Goal: Navigation & Orientation: Find specific page/section

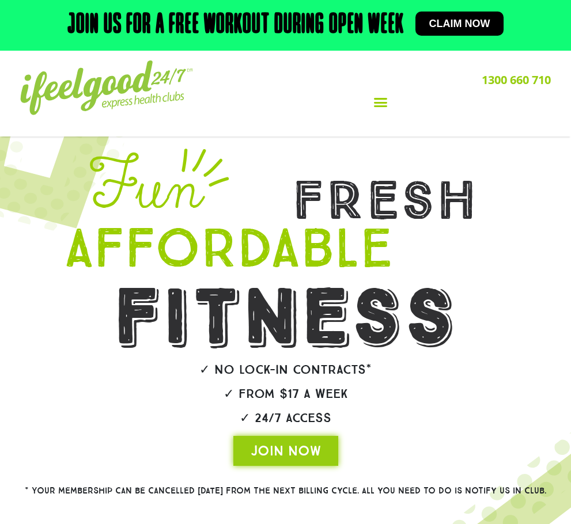
click at [377, 105] on icon "Menu Toggle" at bounding box center [380, 102] width 14 height 14
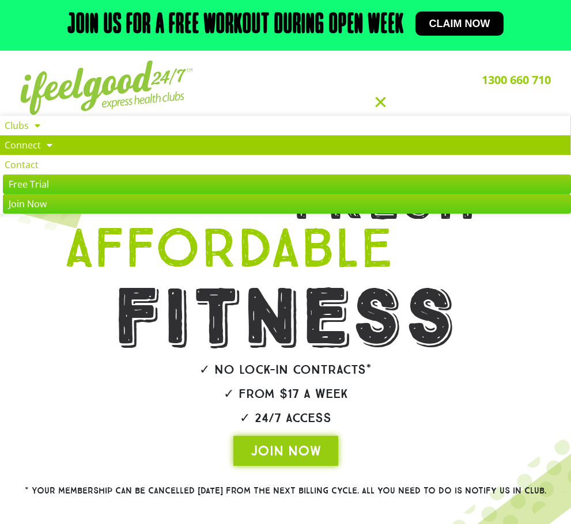
click at [35, 148] on link "Connect" at bounding box center [285, 145] width 570 height 20
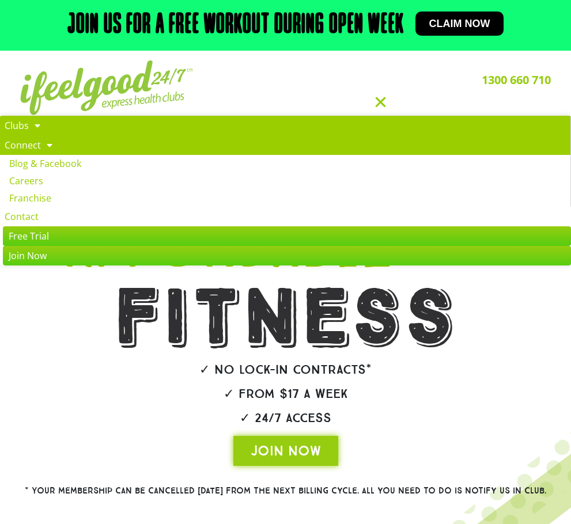
click at [29, 130] on span at bounding box center [35, 125] width 12 height 21
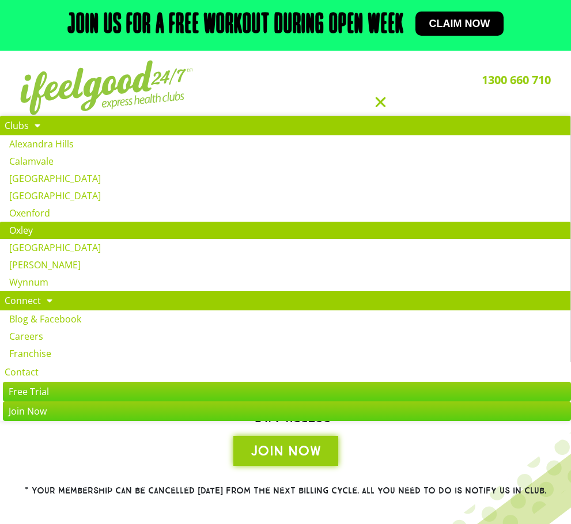
click at [31, 230] on link "Oxley" at bounding box center [285, 230] width 570 height 17
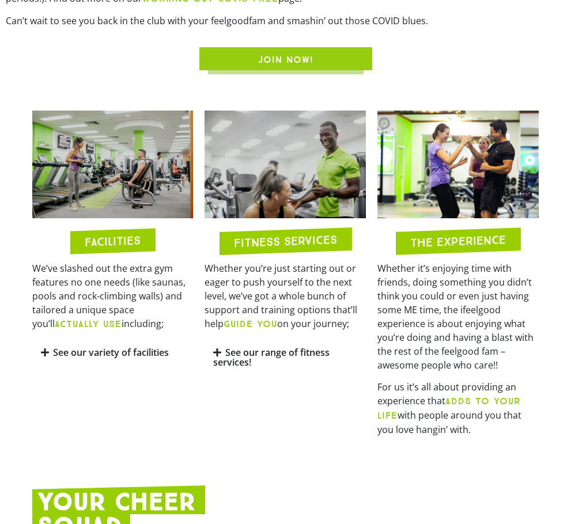
scroll to position [574, 0]
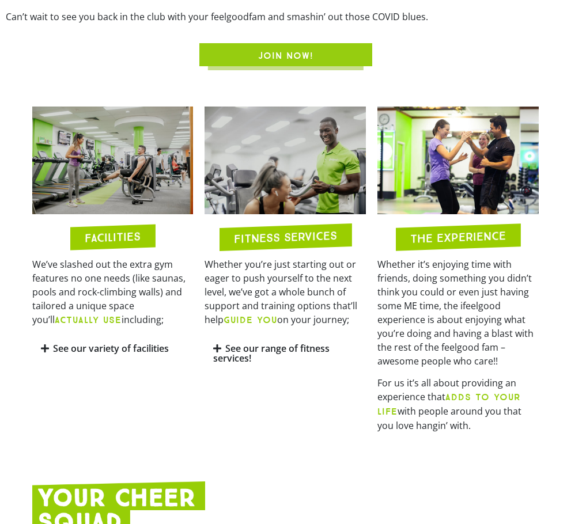
click at [135, 354] on link "See our variety of facilities" at bounding box center [111, 348] width 116 height 13
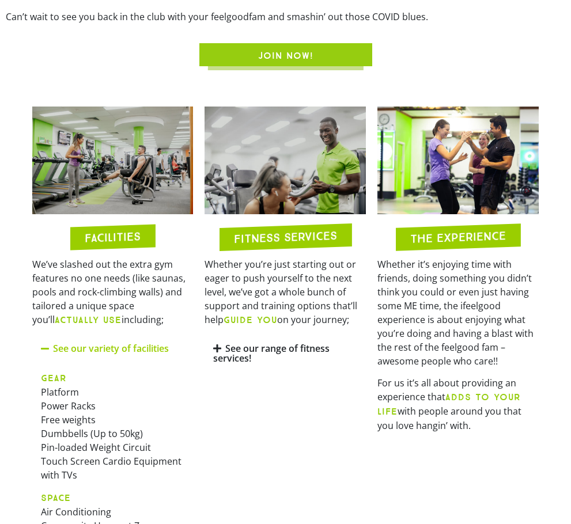
click at [210, 350] on div "See our range of fitness services!" at bounding box center [284, 353] width 161 height 37
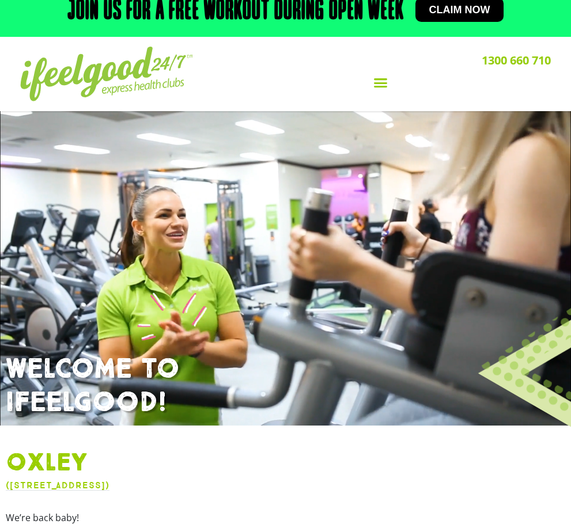
scroll to position [0, 0]
